Goal: Task Accomplishment & Management: Use online tool/utility

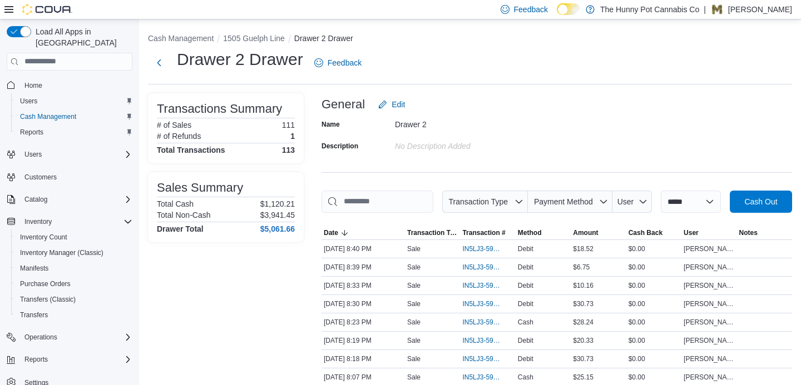
click at [748, 104] on div "General Edit" at bounding box center [556, 104] width 470 height 22
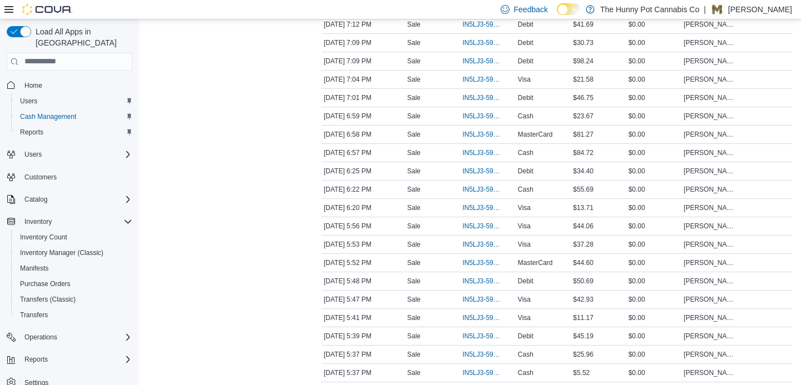
scroll to position [556, 0]
click at [471, 266] on span "IN5LJ3-5962870" at bounding box center [481, 261] width 39 height 9
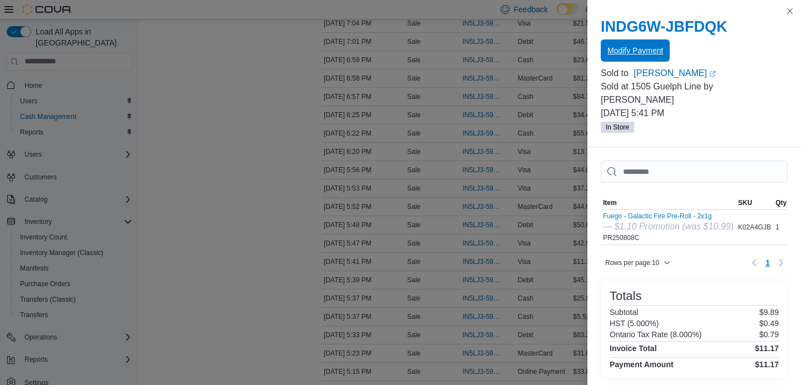
click at [637, 48] on span "Modify Payment" at bounding box center [635, 50] width 56 height 11
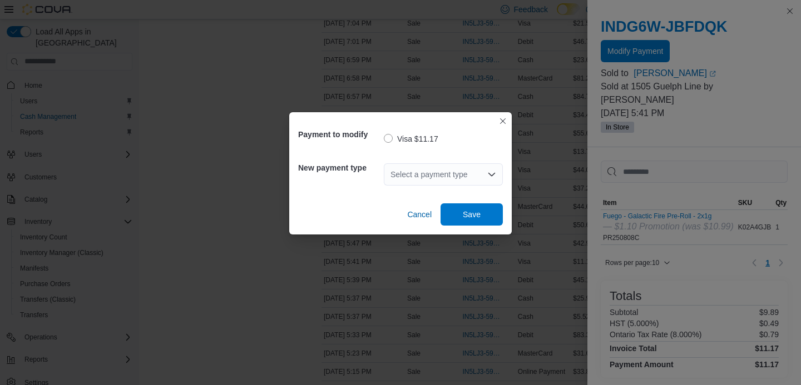
click at [449, 172] on div "Select a payment type" at bounding box center [443, 174] width 119 height 22
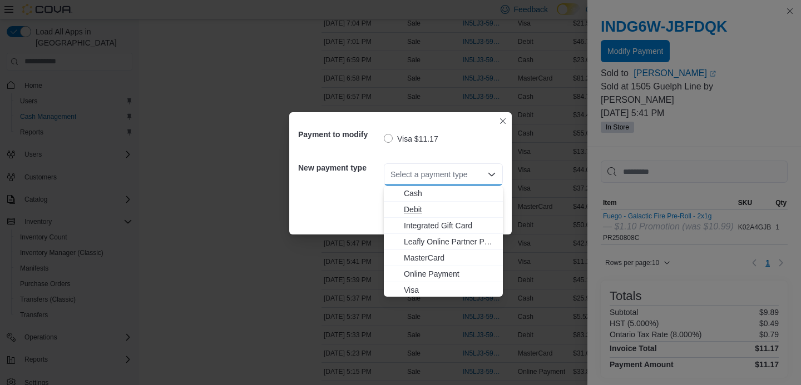
click at [435, 212] on span "Debit" at bounding box center [450, 209] width 92 height 11
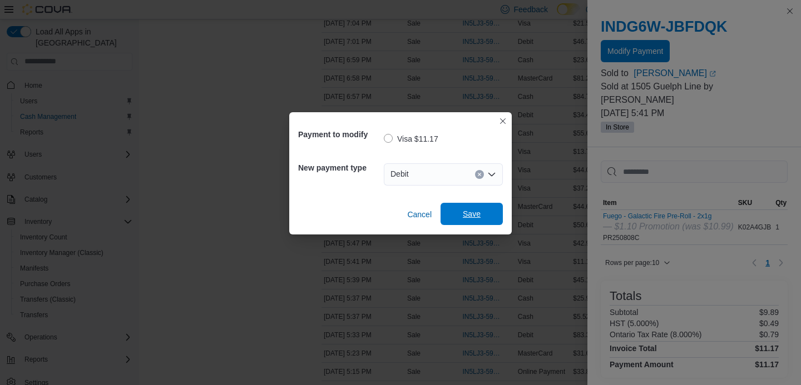
click at [469, 209] on span "Save" at bounding box center [472, 214] width 18 height 11
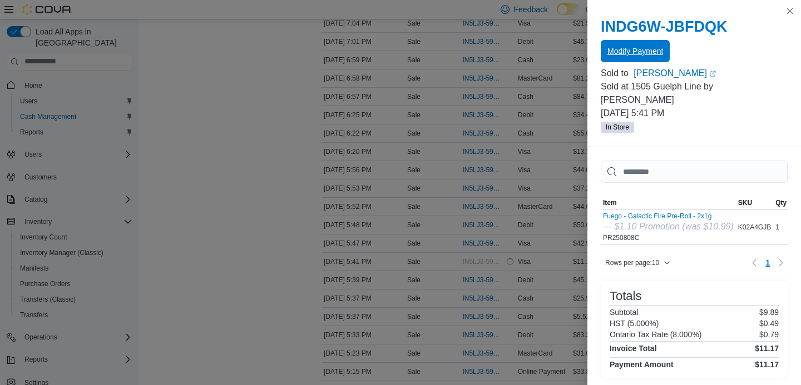
scroll to position [0, 0]
